Goal: Communication & Community: Answer question/provide support

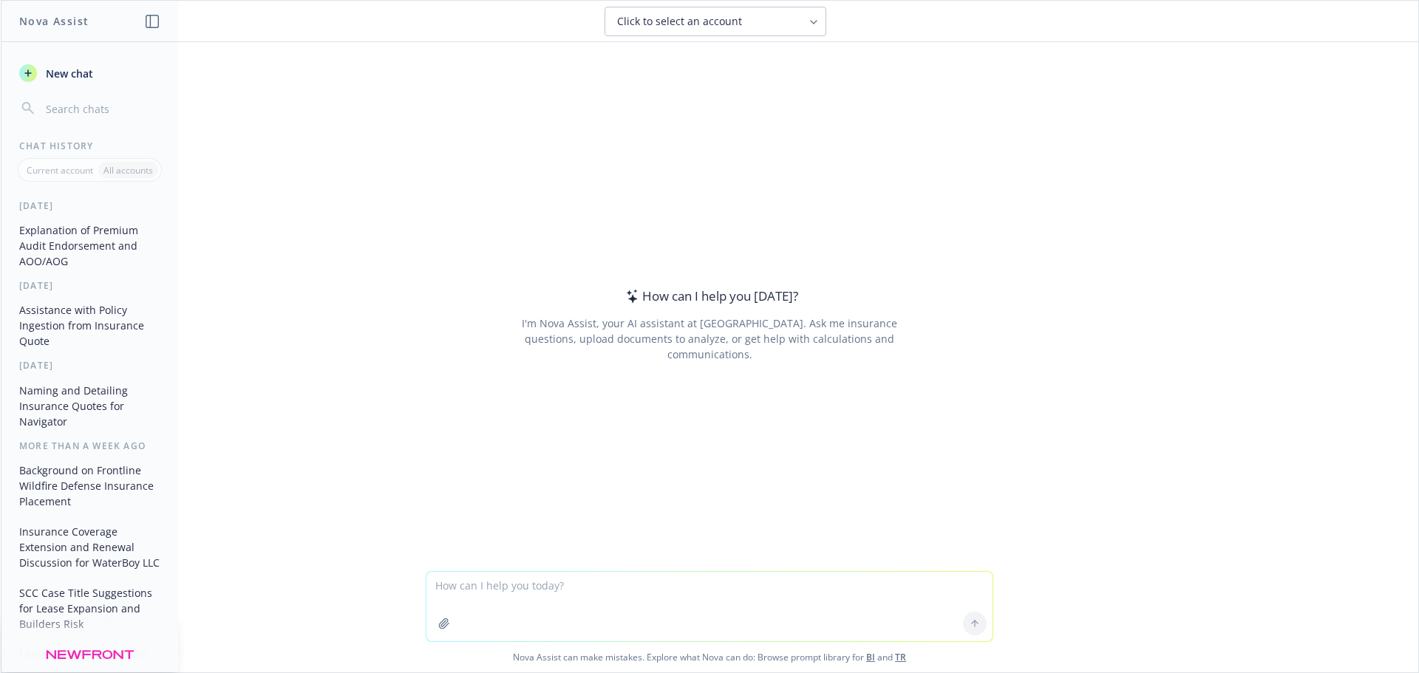
type textarea "h"
type textarea "Lore ip Dolor sitame co ad elit? Se @Doeiu Tempor I'u laboree Dol mag Aliqu eni…"
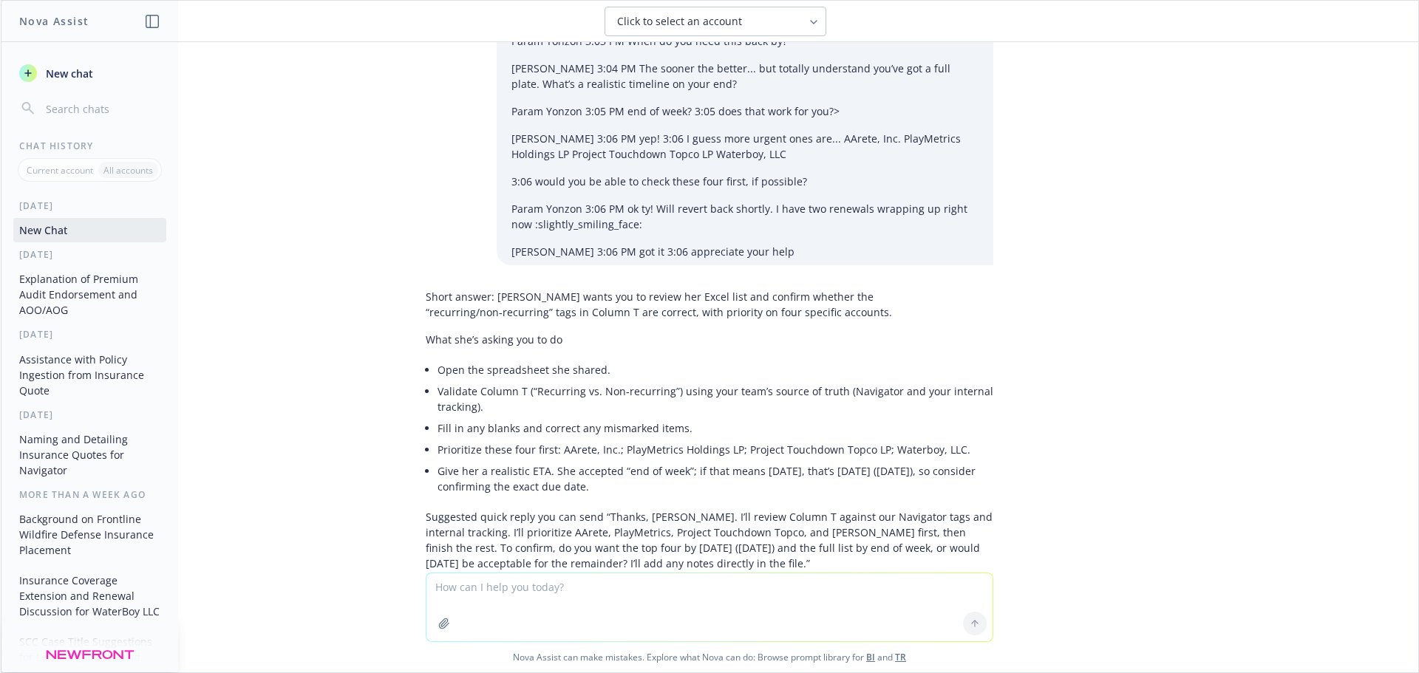
scroll to position [323, 0]
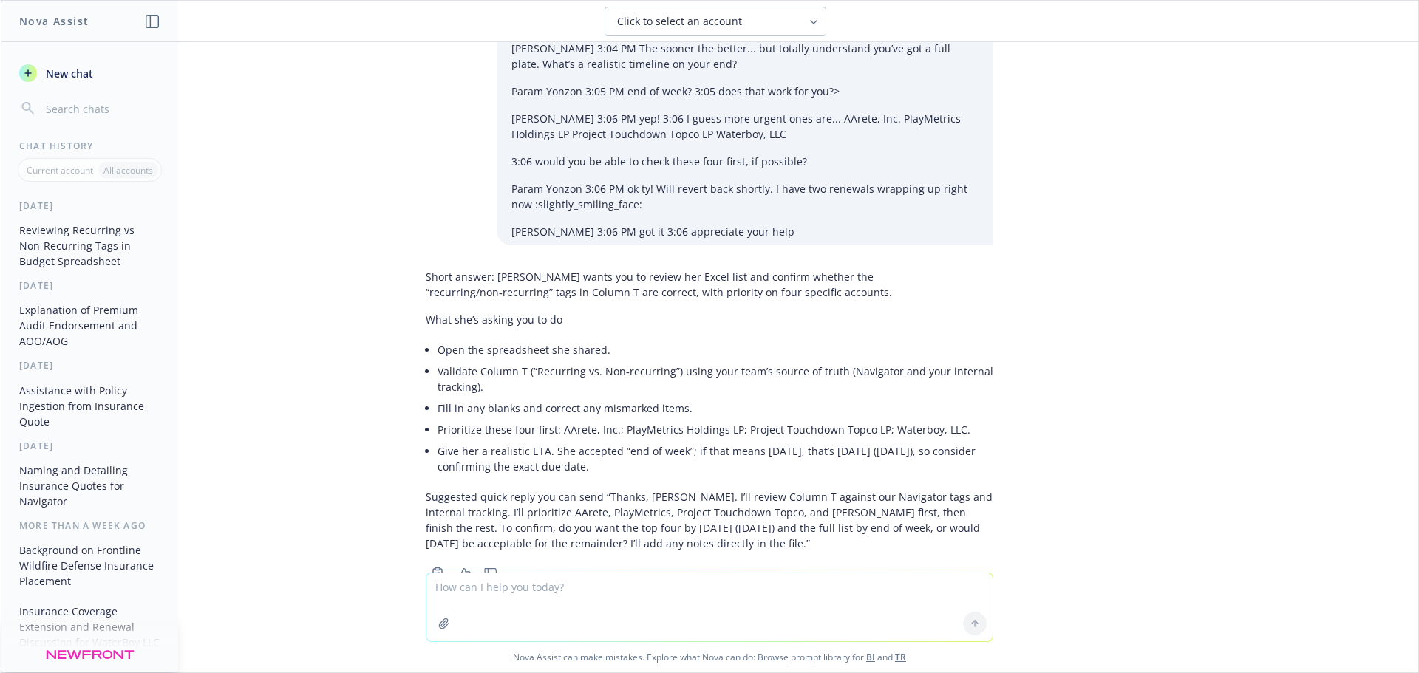
click at [473, 285] on div "Short answer: [PERSON_NAME] wants you to review her Excel list and confirm whet…" at bounding box center [710, 410] width 568 height 294
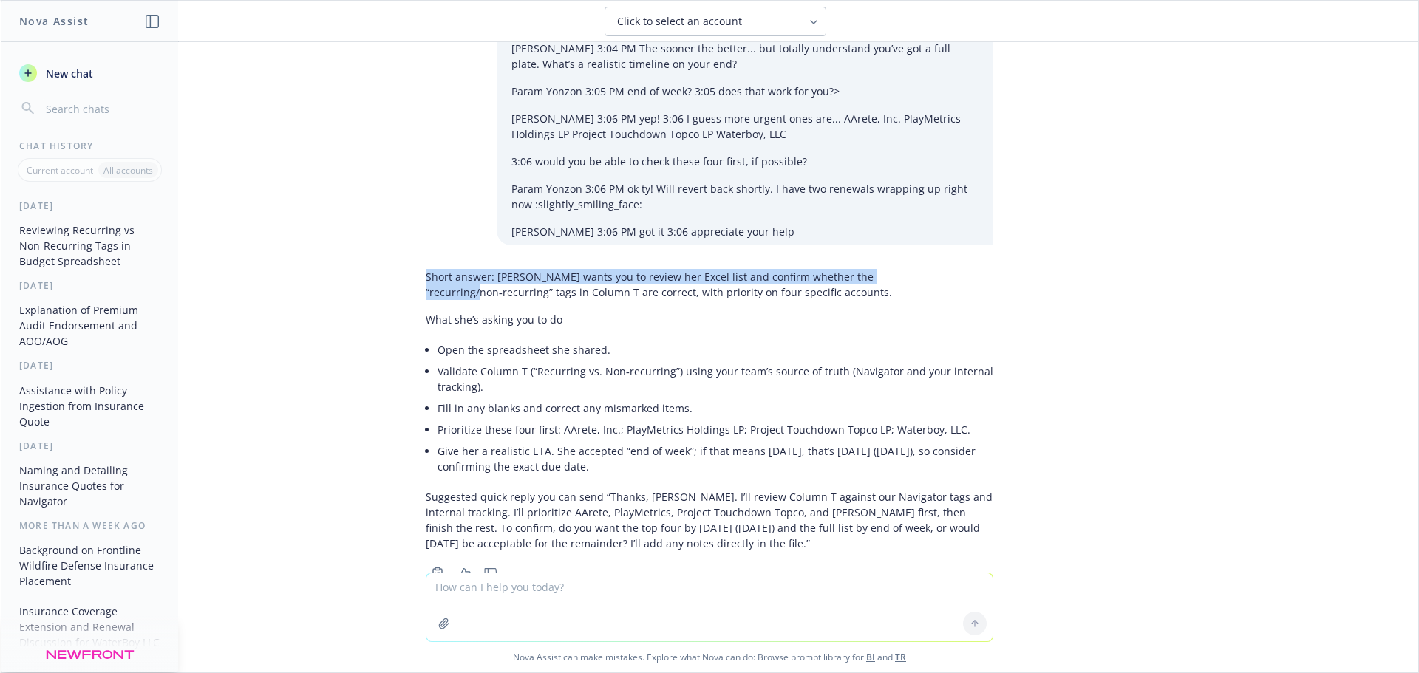
drag, startPoint x: 410, startPoint y: 233, endPoint x: 891, endPoint y: 241, distance: 481.3
click at [897, 263] on div "Short answer: [PERSON_NAME] wants you to review her Excel list and confirm whet…" at bounding box center [709, 423] width 591 height 321
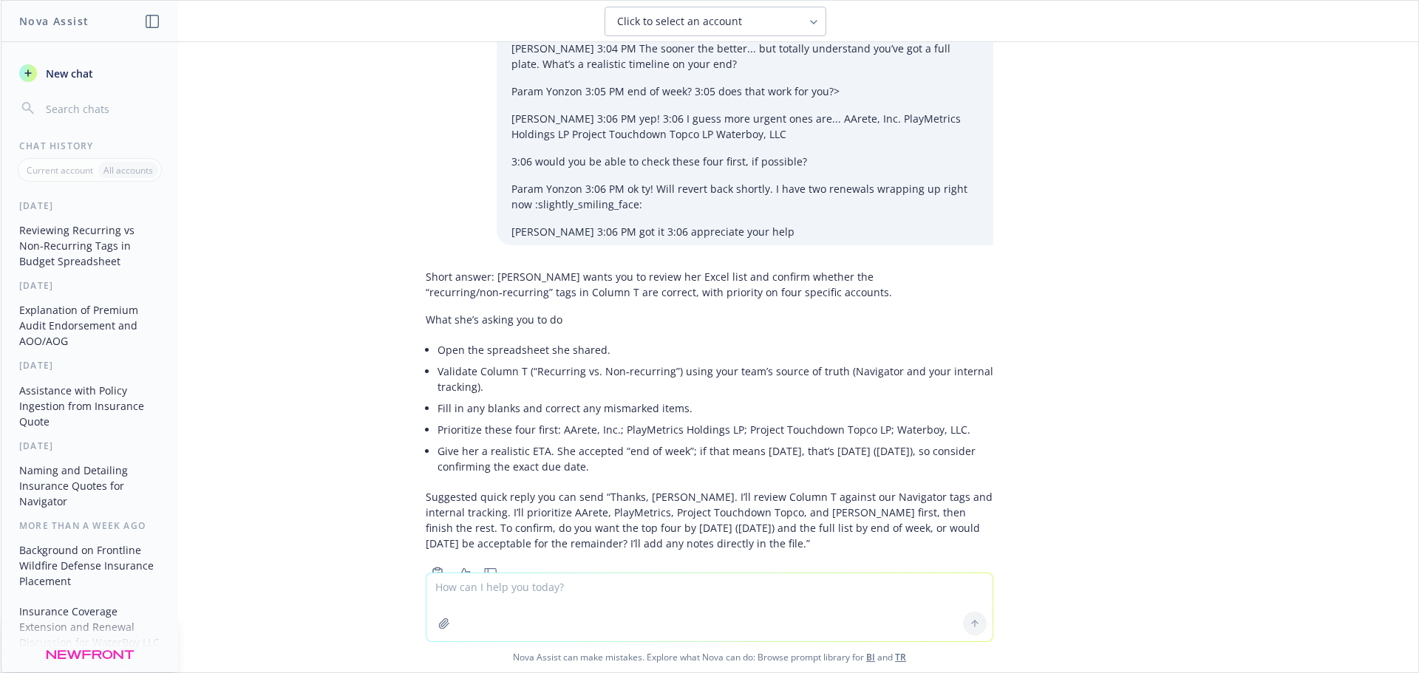
click at [813, 263] on div "Short answer: [PERSON_NAME] wants you to review her Excel list and confirm whet…" at bounding box center [710, 410] width 568 height 294
